Goal: Transaction & Acquisition: Purchase product/service

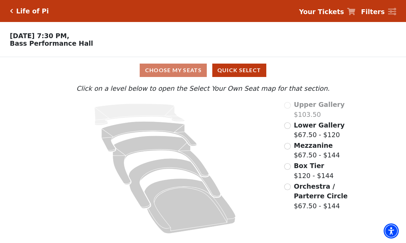
click at [318, 195] on span "Orchestra / Parterre Circle" at bounding box center [321, 192] width 54 height 18
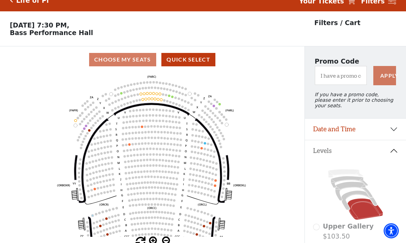
scroll to position [32, 0]
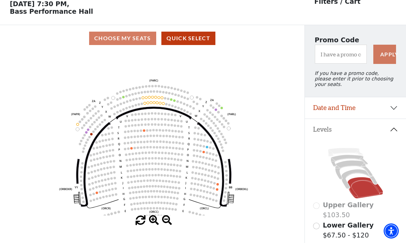
click at [160, 104] on circle at bounding box center [160, 103] width 2 height 2
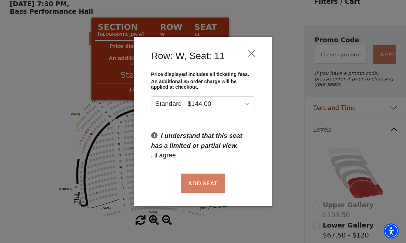
click at [253, 55] on button "Close" at bounding box center [251, 53] width 13 height 13
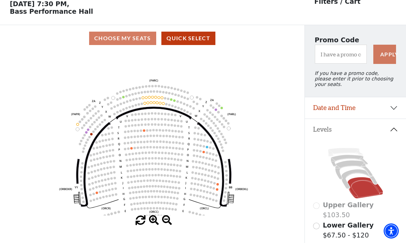
click at [219, 186] on icon "Left (ORPITL) Right (ORPITR) Center (ORPITC) ZZ AA YY BB ZA ZA (ORCL) (ORCR) (O…" at bounding box center [152, 134] width 274 height 164
click at [215, 184] on circle at bounding box center [214, 183] width 2 height 2
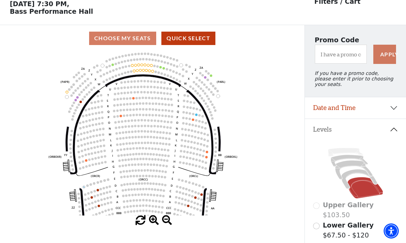
click at [80, 103] on circle at bounding box center [80, 102] width 2 height 2
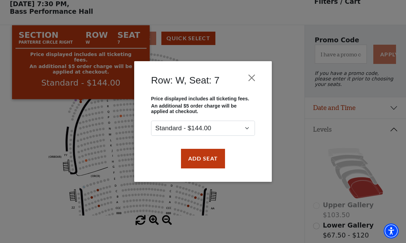
click at [252, 83] on button "Close" at bounding box center [251, 78] width 13 height 13
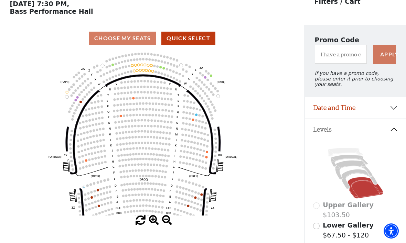
click at [78, 99] on circle at bounding box center [77, 97] width 2 height 2
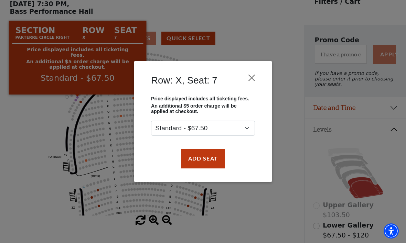
click at [210, 158] on button "Add Seat" at bounding box center [203, 158] width 44 height 19
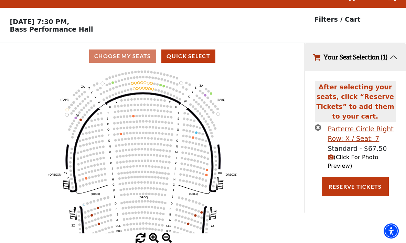
click at [80, 99] on icon "Left (ORPITL) Right (ORPITR) Center (ORPITC) ZZ AA YY BB ZA ZA (ORCL) (ORCR) (O…" at bounding box center [152, 151] width 274 height 164
click at [75, 117] on circle at bounding box center [76, 118] width 2 height 2
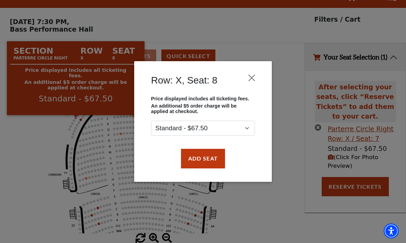
click at [213, 155] on button "Add Seat" at bounding box center [203, 158] width 44 height 19
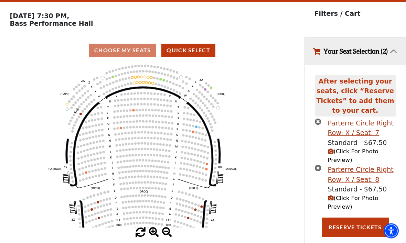
scroll to position [19, 0]
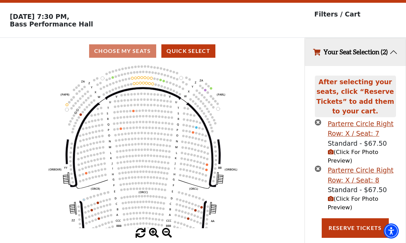
click at [347, 208] on span "(Click For Photo Preview)" at bounding box center [353, 203] width 51 height 15
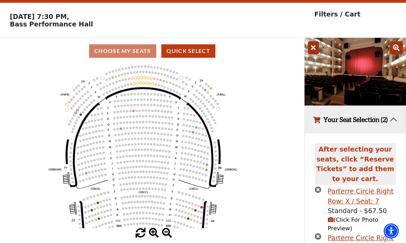
click at [255, 196] on icon "Left (ORPITL) Right (ORPITR) Center (ORPITC) ZZ AA YY BB ZA ZA (ORCL) (ORCR) (O…" at bounding box center [152, 146] width 274 height 164
click at [196, 212] on circle at bounding box center [195, 210] width 2 height 2
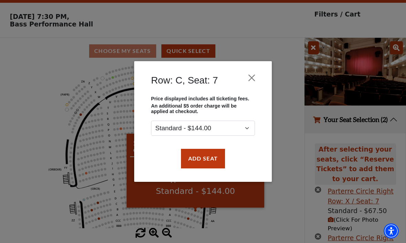
click at [251, 80] on button "Close" at bounding box center [251, 78] width 13 height 13
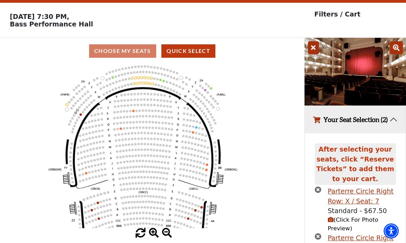
click at [206, 169] on icon "Left (ORPITL) Right (ORPITR) Center (ORPITC) ZZ AA YY BB ZA ZA (ORCL) (ORCR) (O…" at bounding box center [152, 146] width 274 height 164
click at [207, 165] on circle at bounding box center [207, 164] width 2 height 2
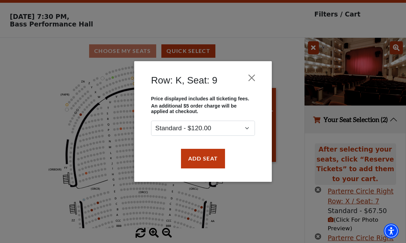
click at [255, 82] on button "Close" at bounding box center [251, 78] width 13 height 13
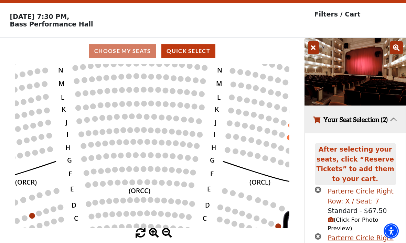
click at [90, 93] on circle at bounding box center [93, 93] width 6 height 6
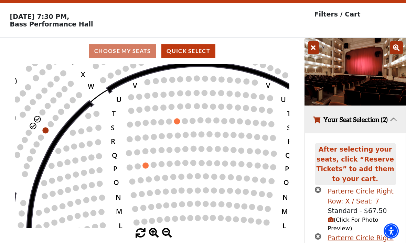
click at [274, 21] on p "Saturday, September 27 at 7:30 PM, Bass Performance Hall" at bounding box center [152, 20] width 304 height 15
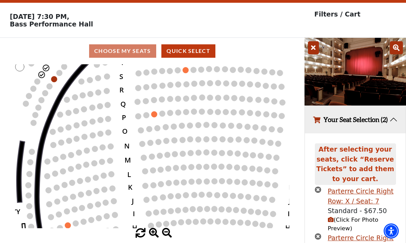
scroll to position [0, 0]
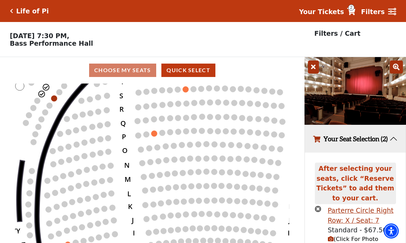
click at [19, 10] on h5 "Life of Pi" at bounding box center [32, 11] width 33 height 8
click at [31, 9] on h5 "Life of Pi" at bounding box center [32, 11] width 33 height 8
click at [18, 12] on h5 "Life of Pi" at bounding box center [32, 11] width 33 height 8
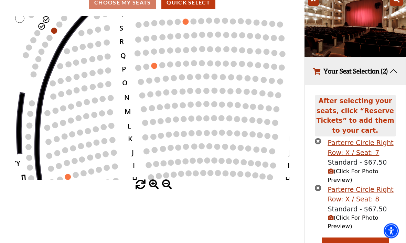
scroll to position [80, 0]
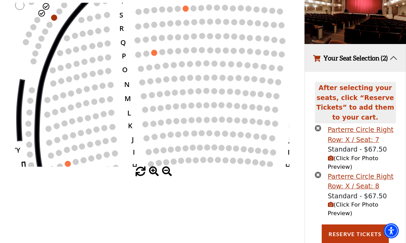
click at [354, 237] on button "Reserve Tickets" at bounding box center [355, 234] width 67 height 19
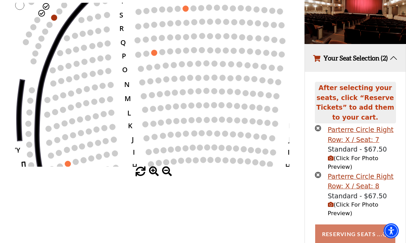
scroll to position [81, 0]
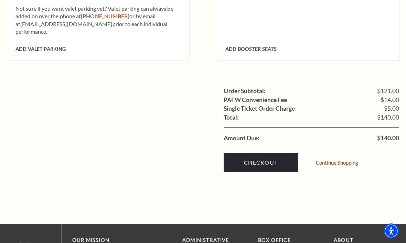
scroll to position [634, 0]
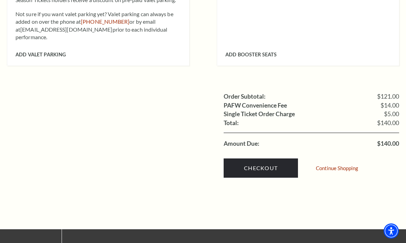
click at [259, 159] on link "Checkout" at bounding box center [261, 168] width 74 height 19
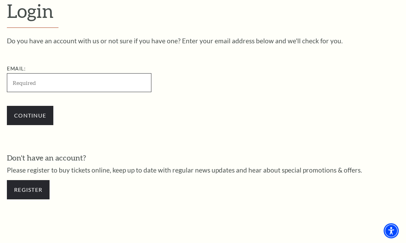
scroll to position [177, 0]
click at [111, 77] on input "Email:" at bounding box center [79, 82] width 144 height 19
type input "anneelow@aol.com"
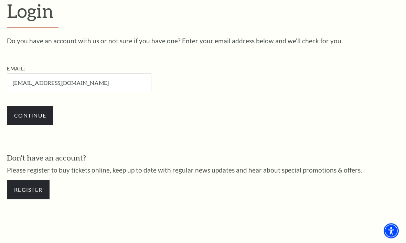
click at [30, 115] on input "Continue" at bounding box center [30, 115] width 46 height 19
click at [30, 119] on input "Continue" at bounding box center [30, 115] width 46 height 19
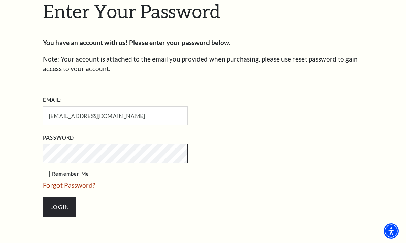
scroll to position [183, 0]
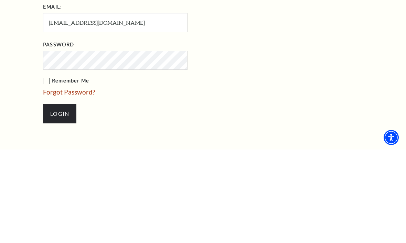
click at [59, 198] on input "Login" at bounding box center [59, 207] width 33 height 19
click at [57, 198] on input "Login" at bounding box center [59, 207] width 33 height 19
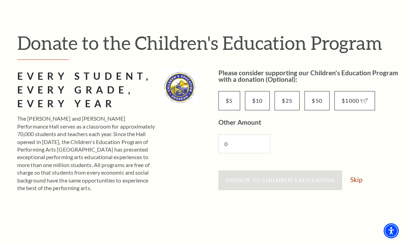
scroll to position [55, 0]
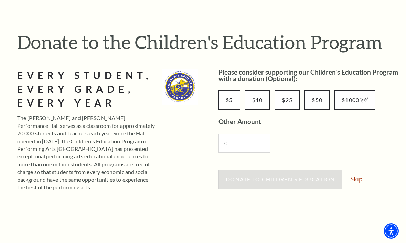
click at [362, 182] on link "Skip" at bounding box center [356, 179] width 12 height 7
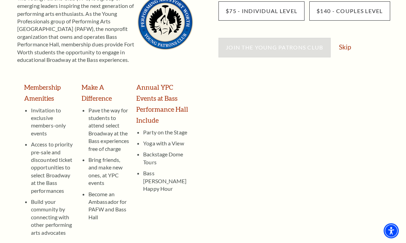
scroll to position [130, 0]
click at [355, 47] on div "Join the Young Patrons Club Skip" at bounding box center [308, 51] width 181 height 26
click at [351, 44] on link "Skip" at bounding box center [345, 47] width 12 height 7
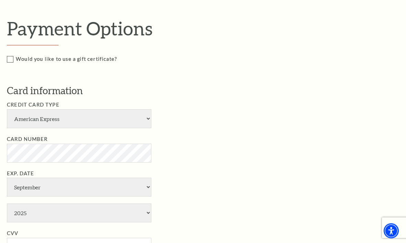
scroll to position [306, 0]
click at [148, 111] on select "American Express Visa Master Card Discover" at bounding box center [79, 118] width 144 height 19
select select "24"
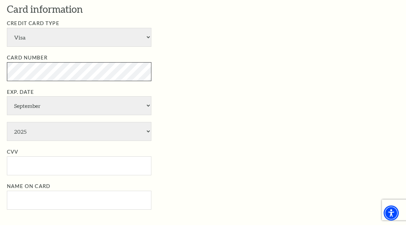
scroll to position [370, 0]
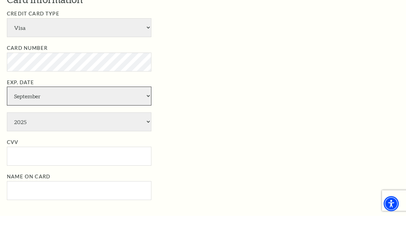
click at [145, 114] on select "January February March April May June July August September October November De…" at bounding box center [79, 123] width 144 height 19
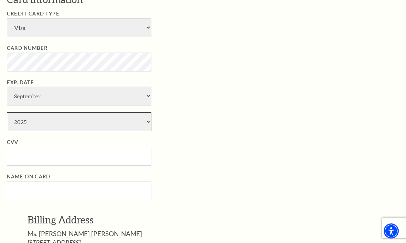
click at [151, 112] on select "2025 2026 2027 2028 2029 2030 2031 2032 2033 2034" at bounding box center [79, 121] width 144 height 19
select select "2029"
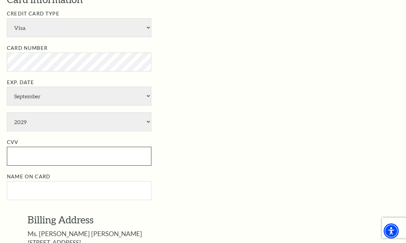
click at [99, 147] on input "CVV" at bounding box center [79, 156] width 144 height 19
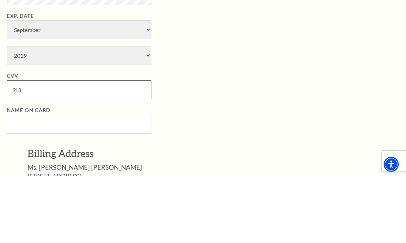
type input "913"
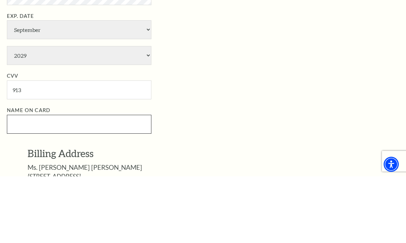
click at [127, 182] on input "Name on Card" at bounding box center [79, 191] width 144 height 19
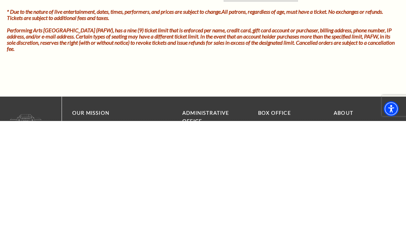
scroll to position [831, 0]
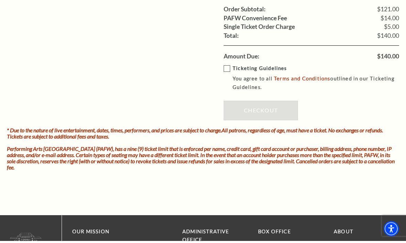
type input "Anne Elizabeth Low"
click at [230, 67] on label "Ticketing Guidelines You agree to all Terms and Conditions outlined in our Tick…" at bounding box center [316, 81] width 185 height 28
click at [0, 0] on input "Ticketing Guidelines You agree to all Terms and Conditions outlined in our Tick…" at bounding box center [0, 0] width 0 height 0
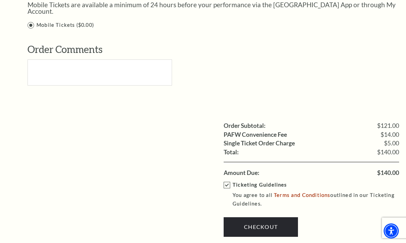
scroll to position [717, 0]
click at [277, 218] on link "Checkout" at bounding box center [261, 227] width 74 height 19
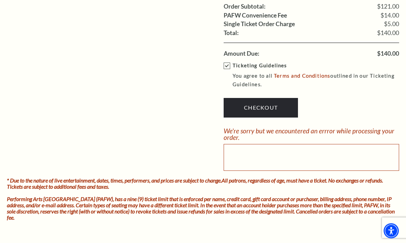
scroll to position [837, 0]
click at [275, 98] on link "Checkout" at bounding box center [261, 107] width 74 height 19
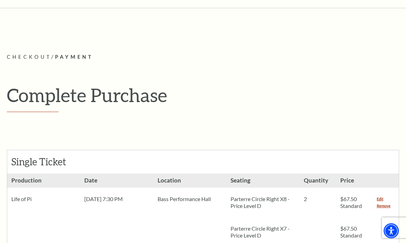
scroll to position [0, 0]
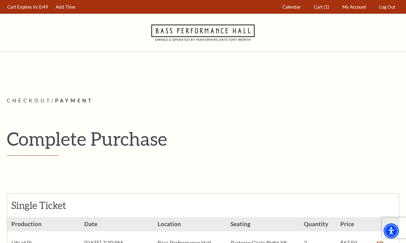
click at [322, 10] on link "Cart (1)" at bounding box center [322, 6] width 22 height 13
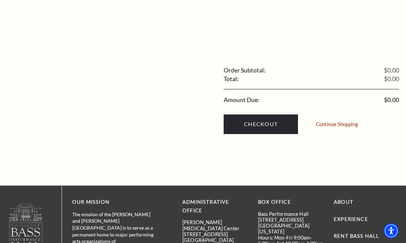
scroll to position [253, 0]
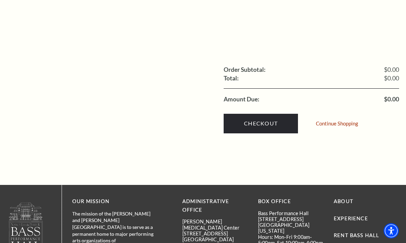
click at [345, 121] on link "Continue Shopping" at bounding box center [337, 123] width 42 height 5
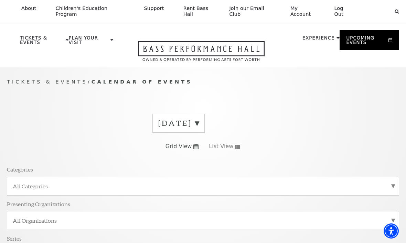
click at [298, 10] on link "My Account" at bounding box center [304, 11] width 38 height 23
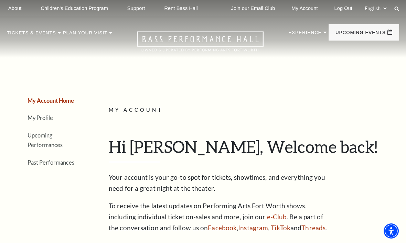
click at [63, 138] on link "Upcoming Performances" at bounding box center [45, 140] width 35 height 17
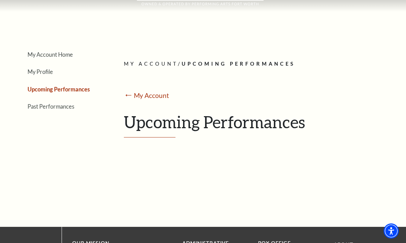
scroll to position [45, 0]
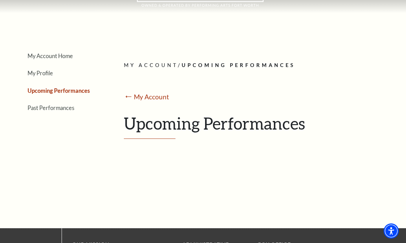
click at [57, 109] on link "Past Performances" at bounding box center [51, 108] width 47 height 7
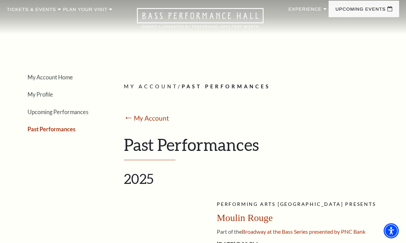
scroll to position [0, 0]
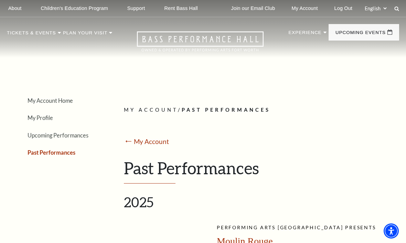
click at [63, 90] on img at bounding box center [54, 90] width 82 height 44
click at [39, 181] on span "Learn More" at bounding box center [31, 185] width 37 height 9
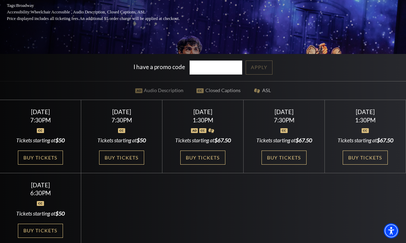
scroll to position [134, 0]
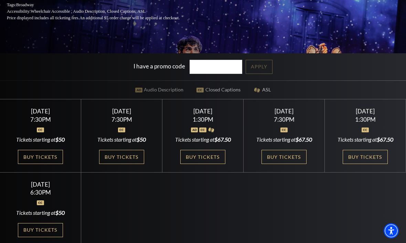
click at [290, 164] on link "Buy Tickets" at bounding box center [283, 157] width 45 height 14
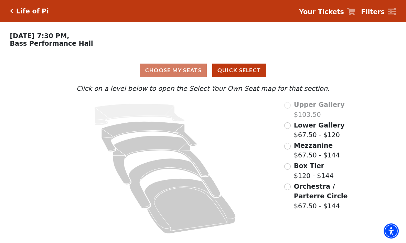
click at [285, 149] on input "Mezzanine$67.50 - $144\a" at bounding box center [287, 146] width 7 height 7
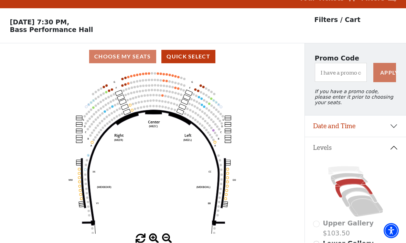
scroll to position [32, 0]
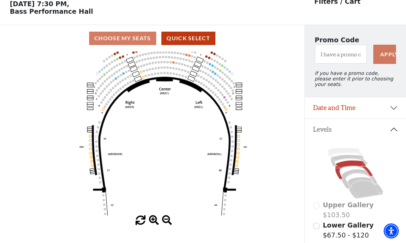
click at [236, 163] on circle at bounding box center [237, 161] width 2 height 2
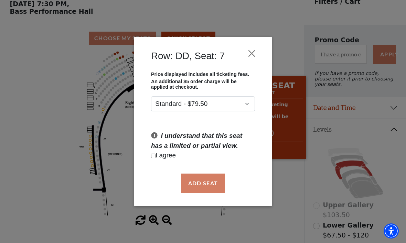
click at [251, 51] on button "Close" at bounding box center [251, 53] width 13 height 13
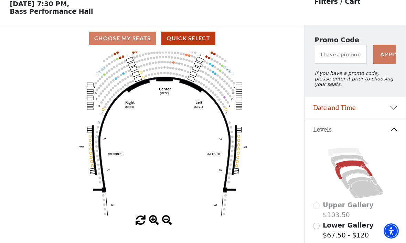
click at [236, 139] on icon at bounding box center [234, 150] width 5 height 50
click at [240, 137] on icon "Center (MEZC) Right (MEZR) Left (MEZL) (MEXBOXR) (MEXBOXL) XX WW CC DD YY BB ZZ…" at bounding box center [152, 134] width 274 height 164
click at [139, 68] on circle at bounding box center [139, 67] width 2 height 2
click at [137, 72] on icon "Center (MEZC) Right (MEZR) Left (MEZL) (MEXBOXR) (MEXBOXL) XX WW CC DD YY BB ZZ…" at bounding box center [152, 134] width 274 height 164
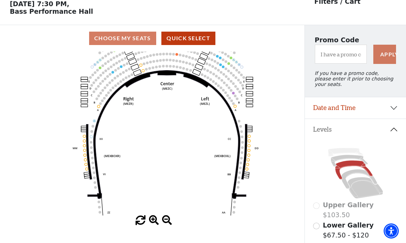
click at [246, 166] on icon "Center (MEZC) Right (MEZR) Left (MEZL) (MEXBOXR) (MEXBOXL) XX WW CC DD YY BB ZZ…" at bounding box center [152, 134] width 274 height 164
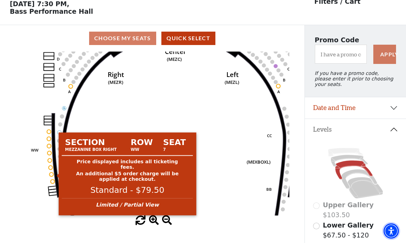
click at [53, 176] on circle at bounding box center [52, 174] width 4 height 4
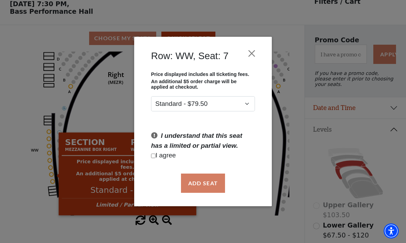
click at [218, 186] on div "Add Seat" at bounding box center [202, 183] width 117 height 32
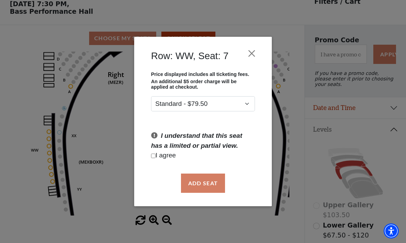
click at [159, 157] on p "I agree" at bounding box center [203, 156] width 104 height 10
click at [155, 158] on input "Checkbox field" at bounding box center [153, 156] width 4 height 4
checkbox input "true"
click at [217, 185] on button "Add Seat" at bounding box center [203, 183] width 44 height 19
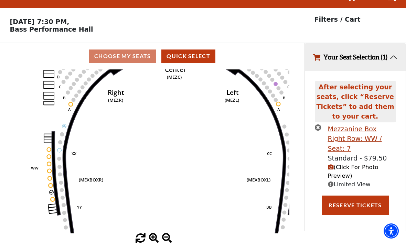
click at [52, 190] on circle at bounding box center [52, 192] width 4 height 4
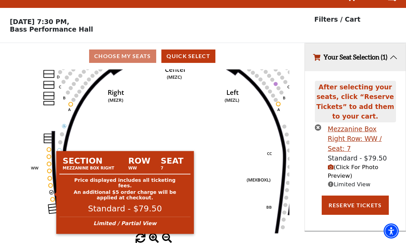
click at [52, 197] on circle at bounding box center [53, 199] width 4 height 4
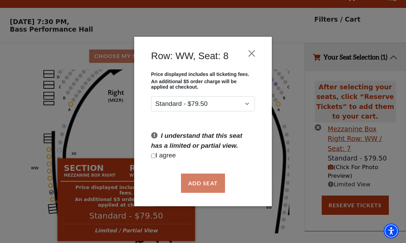
click at [215, 187] on div "Add Seat" at bounding box center [202, 183] width 117 height 32
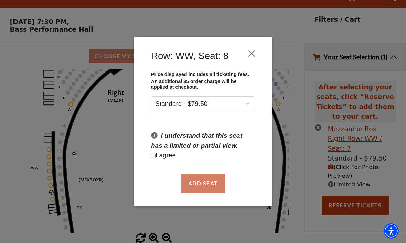
click at [155, 157] on input "Checkbox field" at bounding box center [153, 156] width 4 height 4
checkbox input "true"
click at [215, 188] on button "Add Seat" at bounding box center [203, 183] width 44 height 19
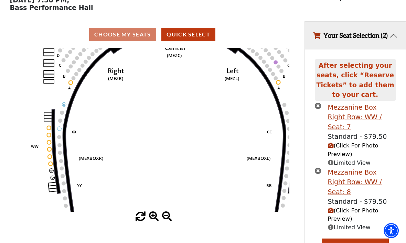
scroll to position [36, 0]
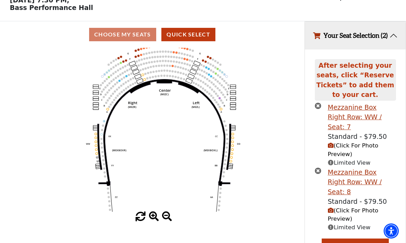
click at [394, 41] on button "Your Seat Selection (2)" at bounding box center [355, 36] width 101 height 28
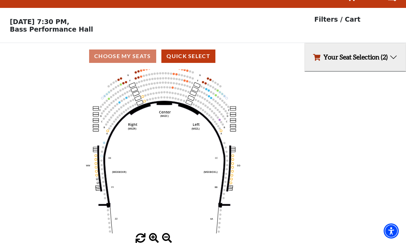
click at [394, 43] on button "Your Seat Selection (2)" at bounding box center [355, 57] width 101 height 28
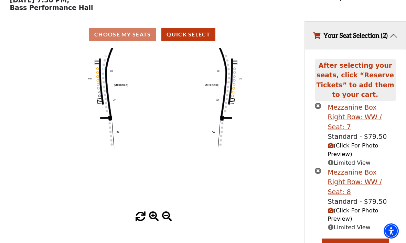
click at [364, 207] on span "(Click For Photo Preview)" at bounding box center [353, 214] width 51 height 15
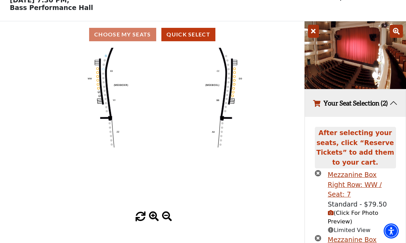
click at [338, 196] on div "Mezzanine Box Right Row: WW / Seat: 7" at bounding box center [362, 185] width 68 height 30
click at [332, 196] on div "Mezzanine Box Right Row: WW / Seat: 7" at bounding box center [362, 185] width 68 height 30
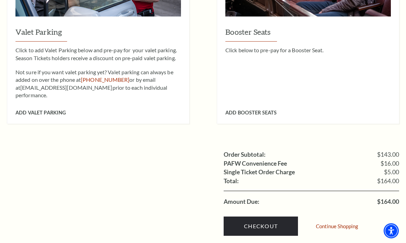
scroll to position [589, 0]
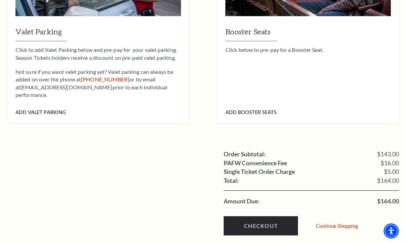
click at [335, 224] on link "Continue Shopping" at bounding box center [337, 226] width 42 height 5
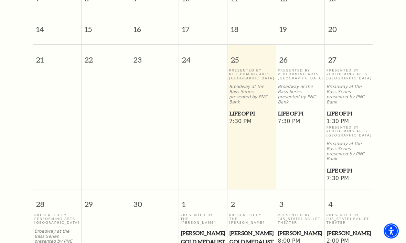
scroll to position [390, 0]
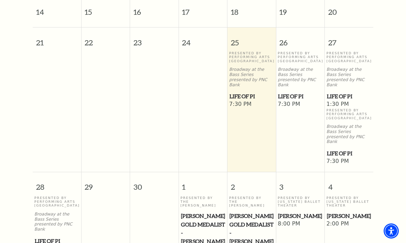
click at [341, 149] on span "Life of Pi" at bounding box center [349, 153] width 44 height 9
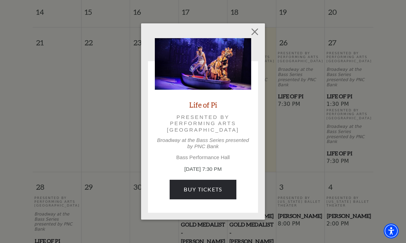
click at [216, 193] on link "Buy Tickets" at bounding box center [203, 189] width 66 height 19
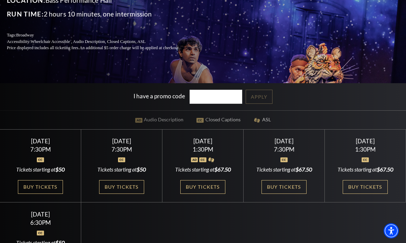
scroll to position [110, 0]
click at [293, 194] on link "Buy Tickets" at bounding box center [283, 187] width 45 height 14
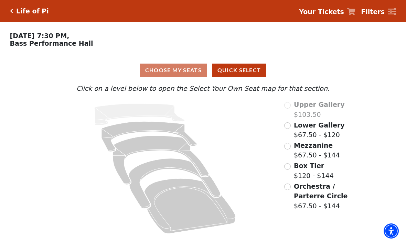
click at [288, 127] on input "Lower Gallery$67.50 - $120\a" at bounding box center [287, 125] width 7 height 7
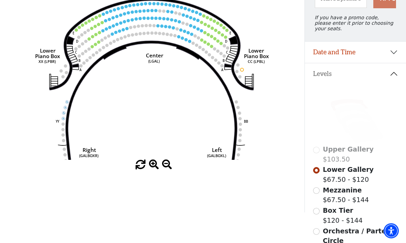
scroll to position [88, 0]
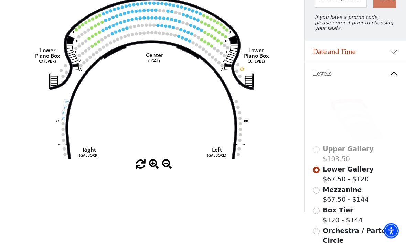
click at [318, 194] on input "Mezzanine$67.50 - $144\a" at bounding box center [316, 190] width 7 height 7
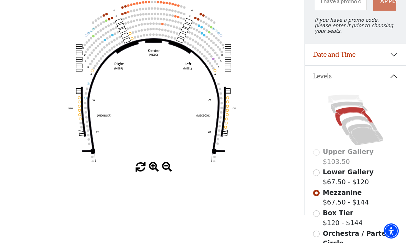
scroll to position [83, 0]
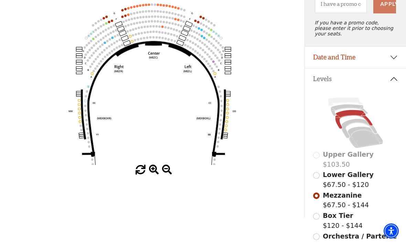
click at [353, 124] on icon at bounding box center [359, 128] width 36 height 19
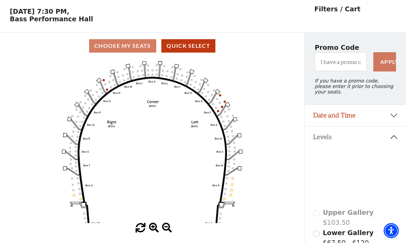
scroll to position [32, 0]
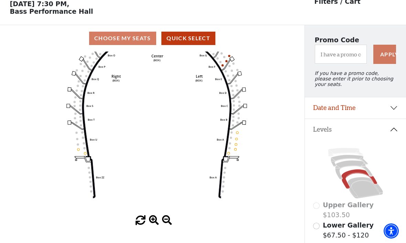
click at [238, 134] on circle at bounding box center [237, 133] width 2 height 2
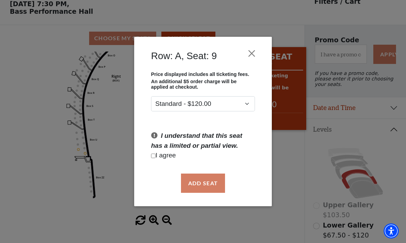
click at [251, 52] on button "Close" at bounding box center [251, 53] width 13 height 13
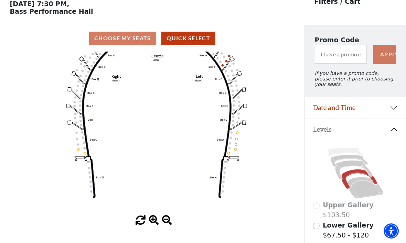
click at [365, 197] on icon at bounding box center [364, 187] width 35 height 21
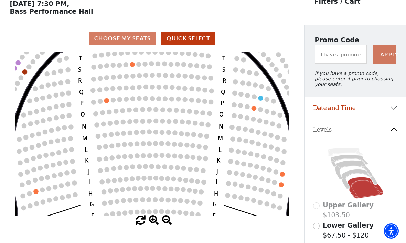
click at [167, 104] on icon "Left (ORPITL) Right (ORPITR) Center (ORPITC) ZZ AA YY BB ZA ZA (ORCL) (ORCR) (O…" at bounding box center [152, 134] width 274 height 164
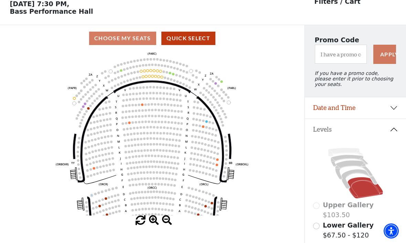
click at [171, 74] on circle at bounding box center [170, 73] width 2 height 2
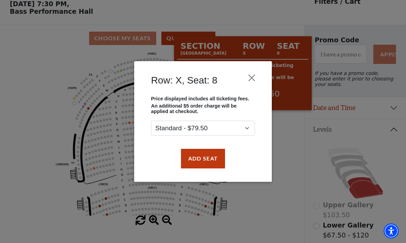
click at [251, 77] on button "Close" at bounding box center [251, 78] width 13 height 13
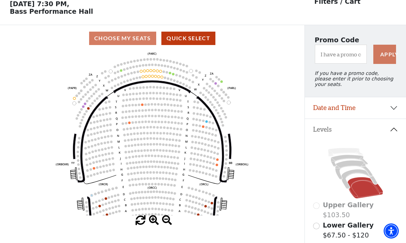
click at [156, 76] on circle at bounding box center [155, 76] width 2 height 2
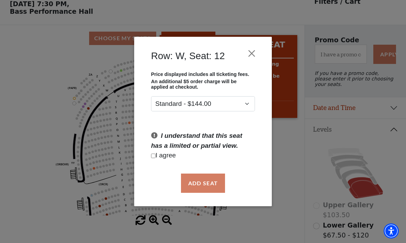
click at [248, 56] on button "Close" at bounding box center [251, 53] width 13 height 13
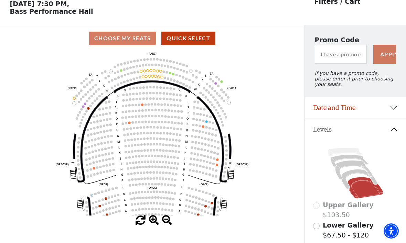
click at [172, 73] on icon "Left (ORPITL) Right (ORPITR) Center (ORPITC) ZZ AA YY BB ZA ZA (ORCL) (ORCR) (O…" at bounding box center [152, 134] width 274 height 164
click at [170, 73] on circle at bounding box center [170, 73] width 2 height 2
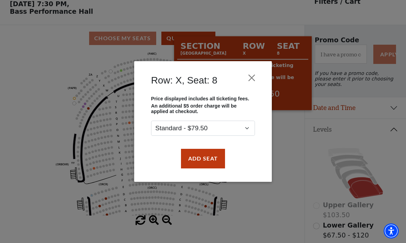
click at [217, 160] on button "Add Seat" at bounding box center [203, 158] width 44 height 19
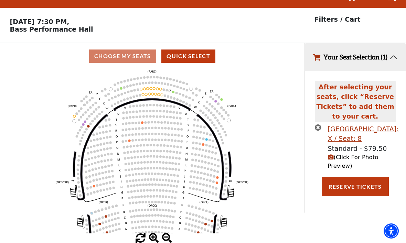
click at [176, 74] on icon "Left (ORPITL) Right (ORPITR) Center (ORPITC) ZZ AA YY BB ZA ZA (ORCL) (ORCR) (O…" at bounding box center [152, 151] width 274 height 164
click at [173, 73] on icon "Left (ORPITL) Right (ORPITR) Center (ORPITC) ZZ AA YY BB ZA ZA (ORCL) (ORCR) (O…" at bounding box center [152, 151] width 274 height 164
click at [176, 74] on icon "Left (ORPITL) Right (ORPITR) Center (ORPITC) ZZ AA YY BB ZA ZA (ORCL) (ORCR) (O…" at bounding box center [152, 151] width 274 height 164
click at [177, 92] on circle at bounding box center [176, 93] width 2 height 2
click at [173, 91] on circle at bounding box center [173, 92] width 2 height 2
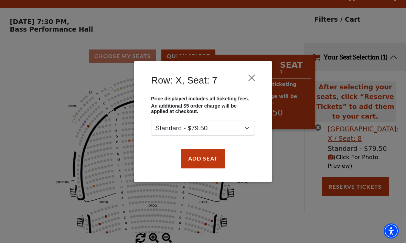
click at [213, 166] on button "Add Seat" at bounding box center [203, 158] width 44 height 19
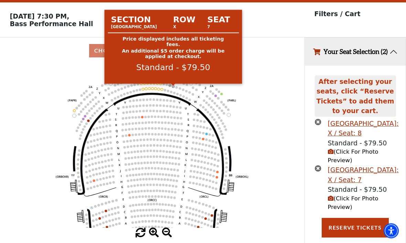
scroll to position [19, 0]
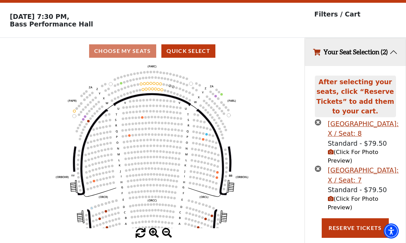
click at [335, 207] on span "(Click For Photo Preview)" at bounding box center [353, 203] width 51 height 15
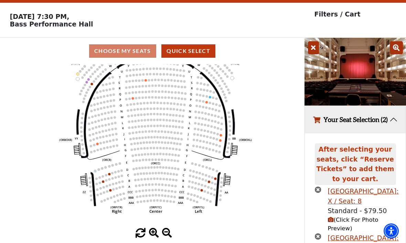
click at [218, 135] on circle at bounding box center [217, 134] width 2 height 2
click at [221, 136] on circle at bounding box center [221, 135] width 2 height 2
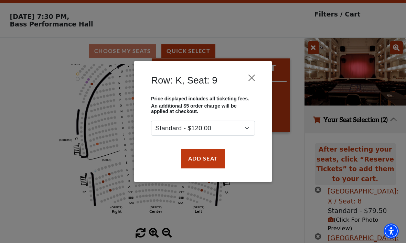
click at [249, 76] on button "Close" at bounding box center [251, 78] width 13 height 13
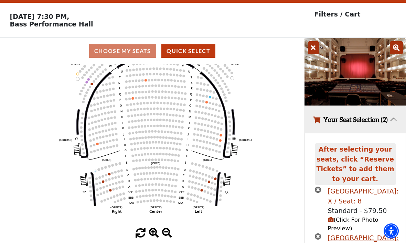
click at [395, 48] on icon at bounding box center [396, 47] width 13 height 13
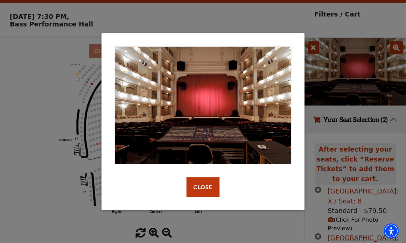
click at [208, 187] on button "Close" at bounding box center [202, 186] width 33 height 19
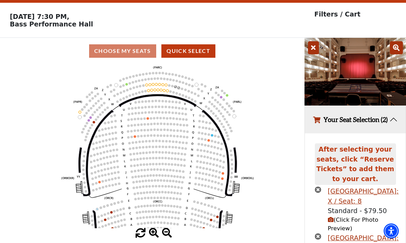
click at [179, 89] on circle at bounding box center [178, 88] width 2 height 2
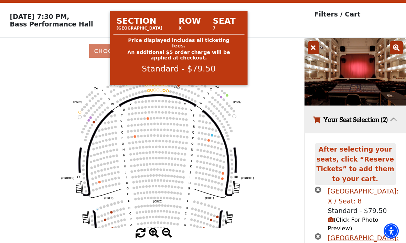
click at [334, 228] on span "(Click For Photo Preview)" at bounding box center [353, 224] width 51 height 15
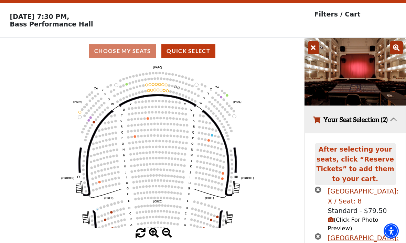
click at [335, 227] on span "(Click For Photo Preview)" at bounding box center [353, 224] width 51 height 15
click at [158, 91] on circle at bounding box center [158, 90] width 2 height 2
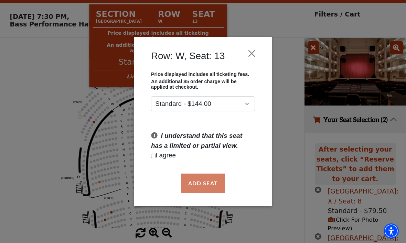
click at [252, 51] on button "Close" at bounding box center [251, 53] width 13 height 13
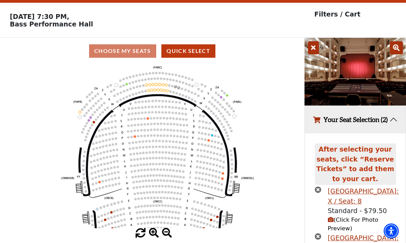
click at [89, 119] on circle at bounding box center [90, 117] width 2 height 2
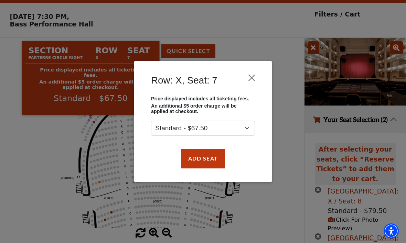
click at [215, 164] on button "Add Seat" at bounding box center [203, 158] width 44 height 19
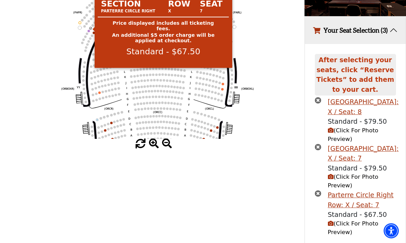
scroll to position [132, 0]
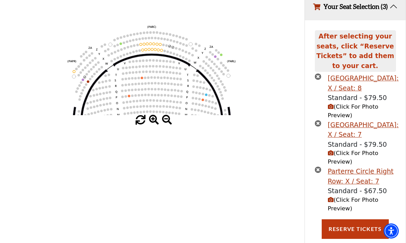
click at [82, 81] on circle at bounding box center [83, 79] width 2 height 2
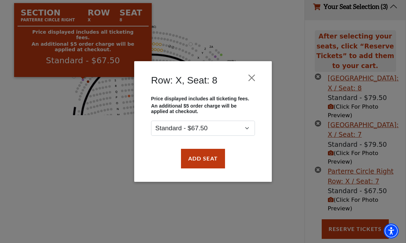
click at [216, 166] on button "Add Seat" at bounding box center [203, 158] width 44 height 19
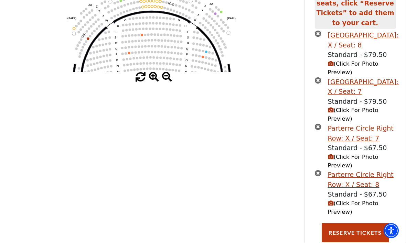
scroll to position [178, 0]
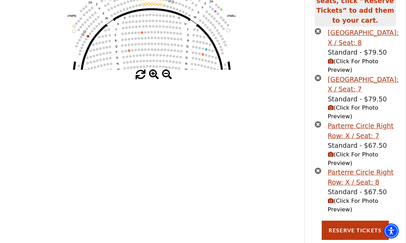
click at [353, 164] on button "(Click For Photo Preview)" at bounding box center [362, 159] width 68 height 17
click at [332, 164] on span "(Click For Photo Preview)" at bounding box center [353, 158] width 51 height 15
click at [334, 156] on span "(Click For Photo Preview)" at bounding box center [353, 158] width 51 height 15
click at [332, 158] on icon "(Click For Photo Preview)" at bounding box center [331, 155] width 6 height 6
click at [331, 158] on icon "(Click For Photo Preview)" at bounding box center [331, 155] width 6 height 6
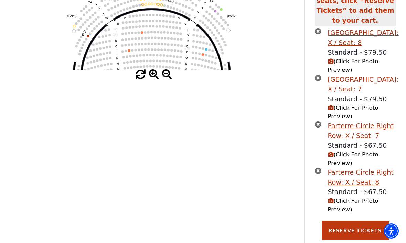
click at [353, 161] on span "(Click For Photo Preview)" at bounding box center [353, 158] width 51 height 15
click at [333, 111] on icon "(Click For Photo Preview)" at bounding box center [331, 108] width 6 height 6
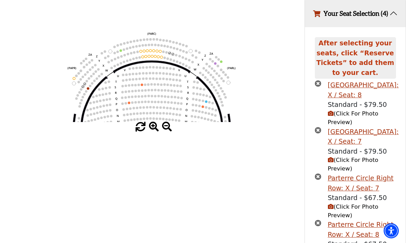
scroll to position [126, 0]
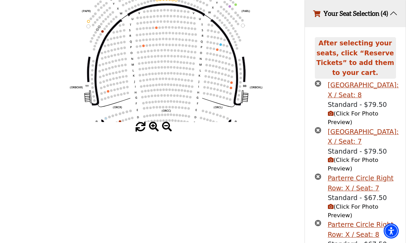
click at [283, 86] on icon "Left (ORPITL) Right (ORPITR) Center (ORPITC) ZZ AA YY BB ZA ZA (ORCL) (ORCR) (O…" at bounding box center [152, 40] width 274 height 164
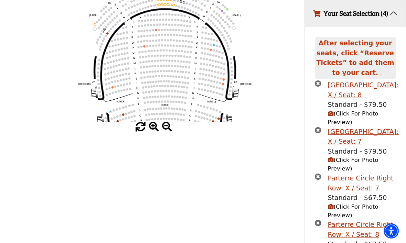
click at [363, 190] on div "Parterre Circle Right Row: X / Seat: 7" at bounding box center [362, 183] width 68 height 20
click at [333, 212] on span "(Click For Photo Preview)" at bounding box center [353, 211] width 51 height 15
click at [332, 210] on icon "(Click For Photo Preview)" at bounding box center [331, 207] width 6 height 6
click at [333, 212] on span "(Click For Photo Preview)" at bounding box center [353, 211] width 51 height 15
click at [330, 210] on icon "(Click For Photo Preview)" at bounding box center [331, 207] width 6 height 6
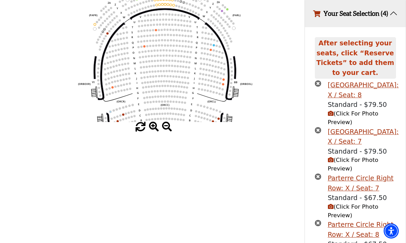
click at [346, 216] on span "(Click For Photo Preview)" at bounding box center [353, 211] width 51 height 15
click at [340, 213] on span "(Click For Photo Preview)" at bounding box center [353, 211] width 51 height 15
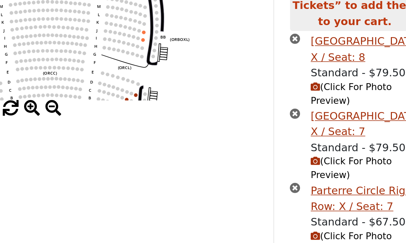
click at [328, 204] on icon "(Click For Photo Preview)" at bounding box center [331, 207] width 6 height 6
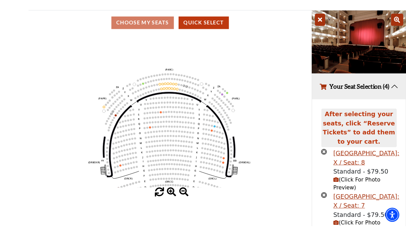
scroll to position [118, 0]
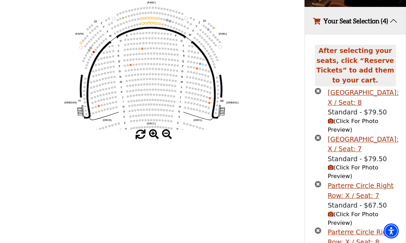
click at [393, 23] on button "Your Seat Selection (4)" at bounding box center [355, 21] width 101 height 28
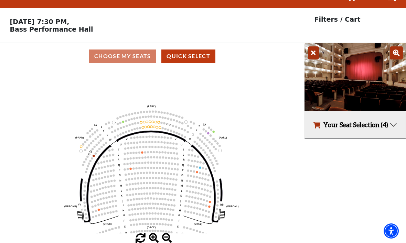
scroll to position [15, 0]
click at [317, 55] on icon at bounding box center [313, 52] width 11 height 13
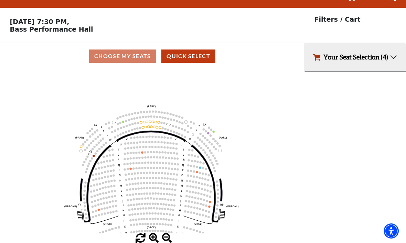
scroll to position [38, 0]
click at [396, 43] on button "Your Seat Selection (4)" at bounding box center [355, 57] width 101 height 28
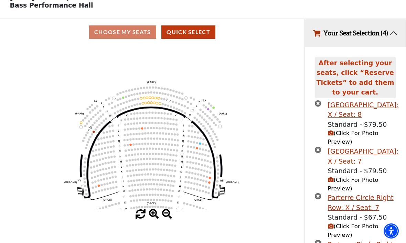
click at [355, 110] on div "Parterre Circle Center Row: X / Seat: 8" at bounding box center [363, 110] width 71 height 20
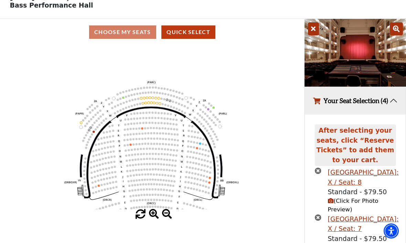
click at [337, 209] on span "(Click For Photo Preview)" at bounding box center [353, 205] width 51 height 15
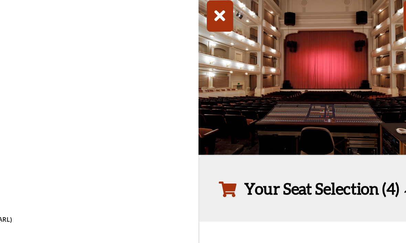
click at [308, 23] on icon at bounding box center [313, 29] width 11 height 13
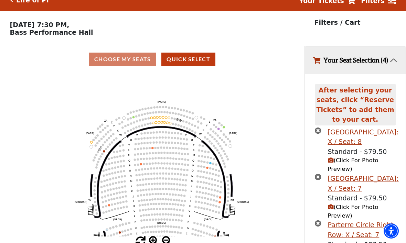
scroll to position [0, 0]
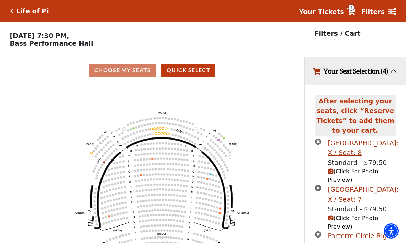
click at [30, 11] on h5 "Life of Pi" at bounding box center [32, 11] width 33 height 8
click at [37, 16] on div "Life of Pi Your Tickets 4 Filters" at bounding box center [203, 11] width 406 height 22
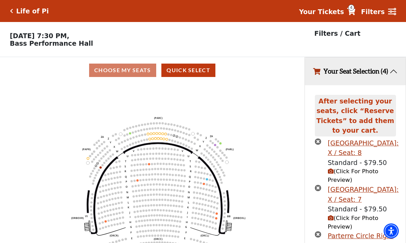
click at [393, 80] on button "Your Seat Selection (4)" at bounding box center [355, 71] width 101 height 28
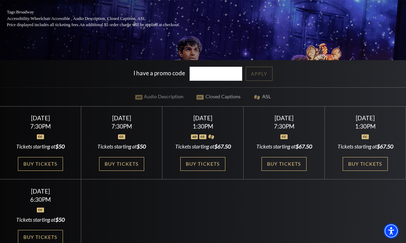
click at [368, 171] on link "Buy Tickets" at bounding box center [365, 164] width 45 height 14
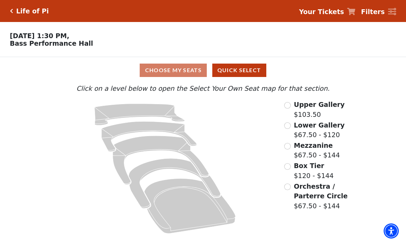
click at [191, 215] on icon "Orchestra / Parterre Circle - Seats Available: 32" at bounding box center [189, 206] width 91 height 55
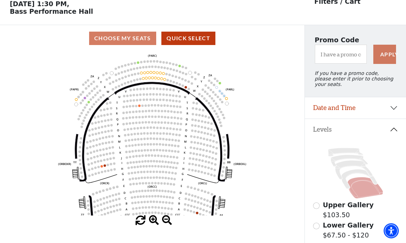
scroll to position [32, 0]
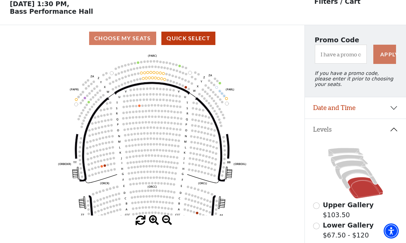
click at [280, 197] on icon "Left (ORPITL) Right (ORPITR) Center (ORPITC) ZZ AA YY BB ZA ZA (ORCL) (ORCR) (O…" at bounding box center [152, 134] width 274 height 164
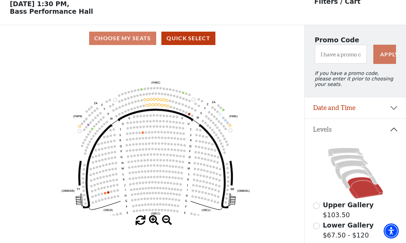
click at [355, 175] on icon at bounding box center [359, 179] width 36 height 19
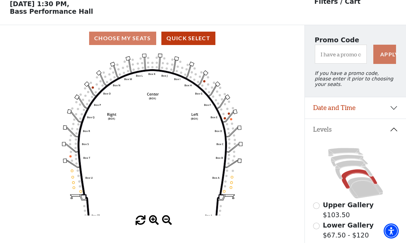
click at [234, 188] on icon "Left (BOX) Right (BOX) Center (BOX) Box ZZ Box U Box T Box S Box R Box Q Box P …" at bounding box center [152, 134] width 274 height 164
click at [233, 181] on icon "Left (BOX) Right (BOX) Center (BOX) Box ZZ Box U Box T Box S Box R Box Q Box P …" at bounding box center [152, 134] width 274 height 164
click at [237, 185] on icon "Left (BOX) Right (BOX) Center (BOX) Box ZZ Box U Box T Box S Box R Box Q Box P …" at bounding box center [152, 134] width 274 height 164
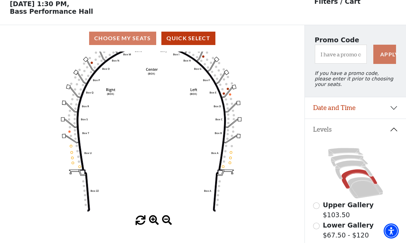
click at [351, 166] on icon at bounding box center [353, 170] width 37 height 19
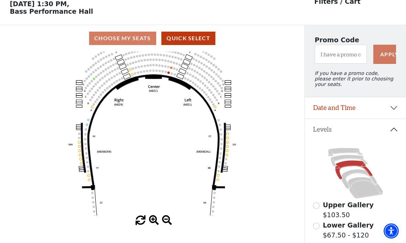
click at [220, 181] on icon "Center (MEZC) Right (MEZR) Left (MEZL) (MEXBOXR) (MEXBOXL) XX WW CC DD YY BB ZZ…" at bounding box center [152, 134] width 274 height 164
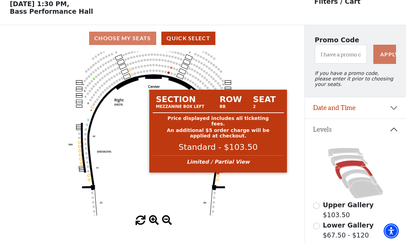
click at [217, 176] on circle at bounding box center [218, 175] width 2 height 2
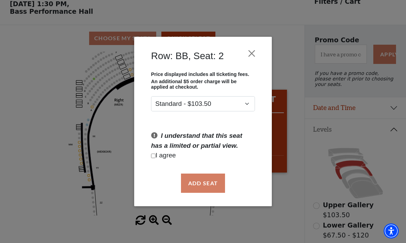
click at [253, 52] on button "Close" at bounding box center [251, 53] width 13 height 13
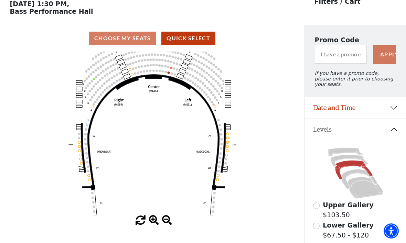
click at [227, 150] on icon "Center (MEZC) Right (MEZR) Left (MEZL) (MEXBOXR) (MEXBOXL) XX WW CC DD YY BB ZZ…" at bounding box center [152, 134] width 274 height 164
click at [226, 149] on icon "Center (MEZC) Right (MEZR) Left (MEZL) (MEXBOXR) (MEXBOXL) XX WW CC DD YY BB ZZ…" at bounding box center [152, 134] width 274 height 164
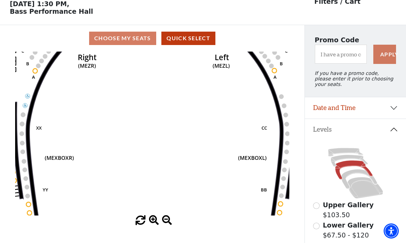
click at [224, 145] on icon "Center (MEZC) Right (MEZR) Left (MEZL) (MEXBOXR) (MEXBOXL) XX WW CC DD YY BB ZZ…" at bounding box center [152, 134] width 274 height 164
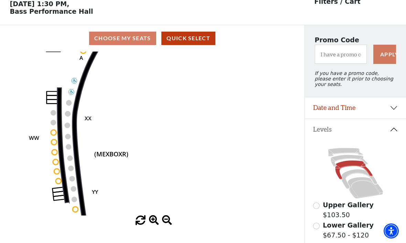
click at [57, 163] on circle at bounding box center [56, 162] width 6 height 6
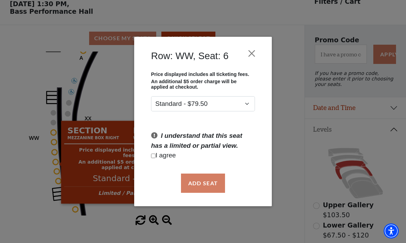
click at [251, 51] on button "Close" at bounding box center [251, 53] width 13 height 13
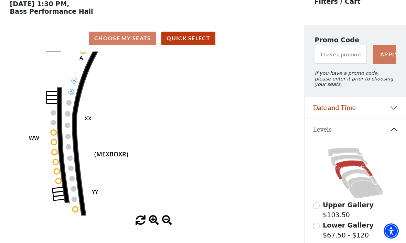
click at [75, 206] on icon "Center (MEZC) Right (MEZR) Left (MEZL) (MEXBOXR) (MEXBOXL) XX WW CC DD YY BB ZZ…" at bounding box center [152, 134] width 274 height 164
click at [76, 212] on circle at bounding box center [76, 210] width 6 height 6
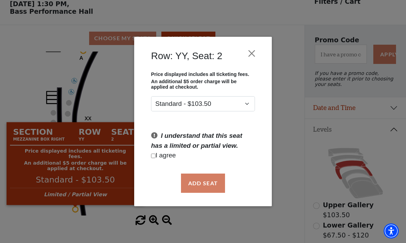
click at [257, 52] on button "Close" at bounding box center [251, 53] width 13 height 13
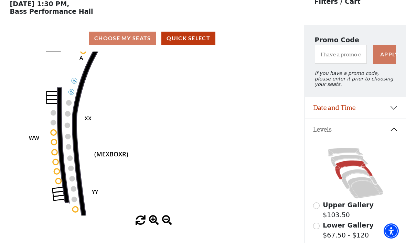
click at [57, 164] on circle at bounding box center [56, 162] width 6 height 6
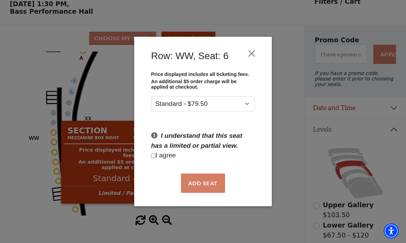
click at [256, 52] on button "Close" at bounding box center [251, 53] width 13 height 13
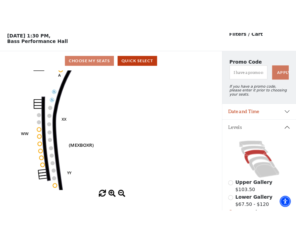
scroll to position [0, 0]
